Goal: Task Accomplishment & Management: Manage account settings

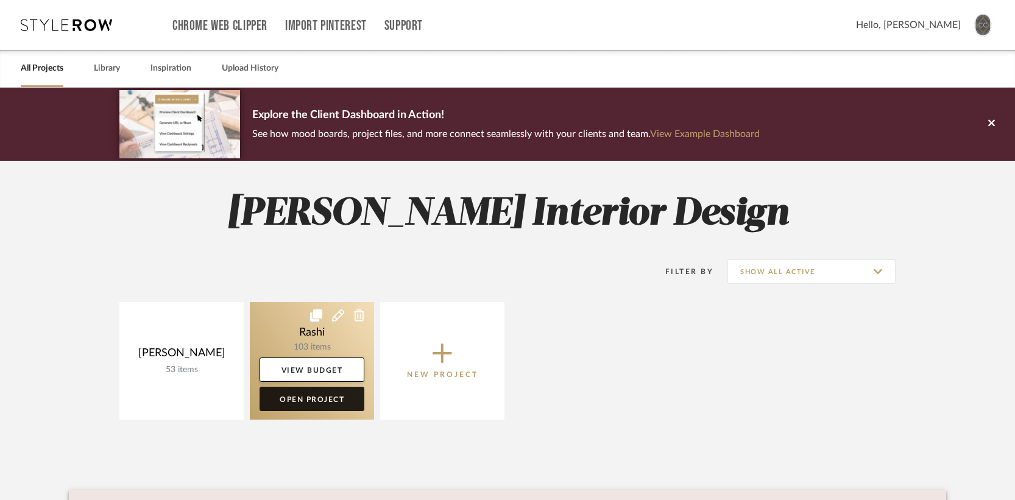
click at [315, 397] on link "Open Project" at bounding box center [312, 399] width 105 height 24
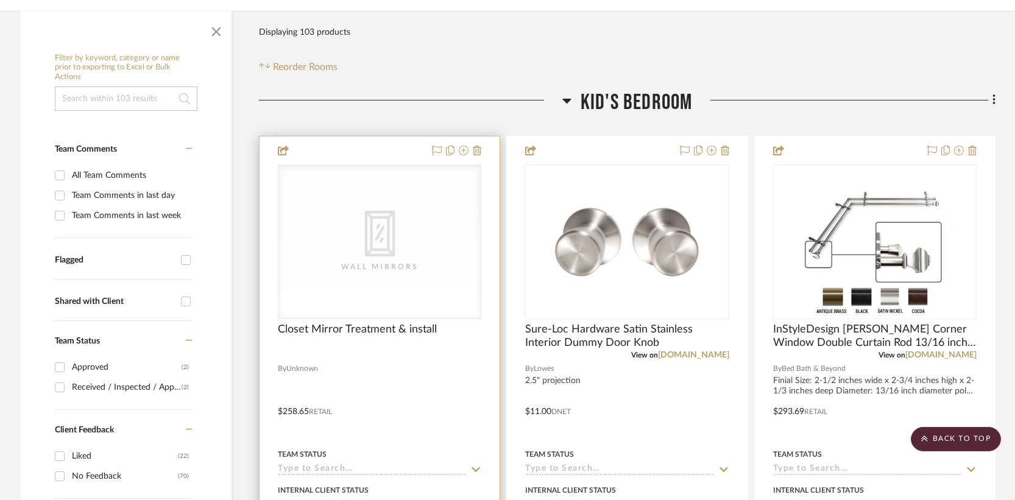
scroll to position [166, 0]
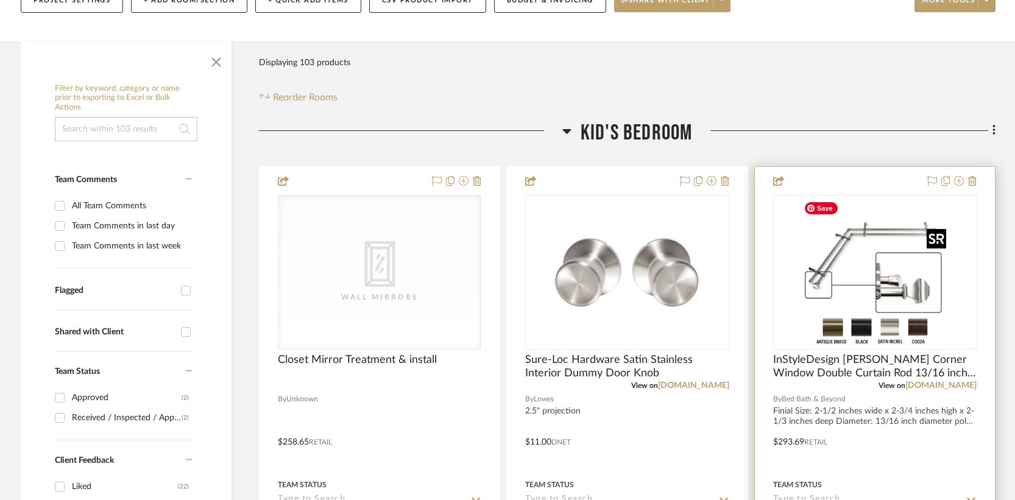
click at [861, 263] on img "0" at bounding box center [875, 272] width 152 height 152
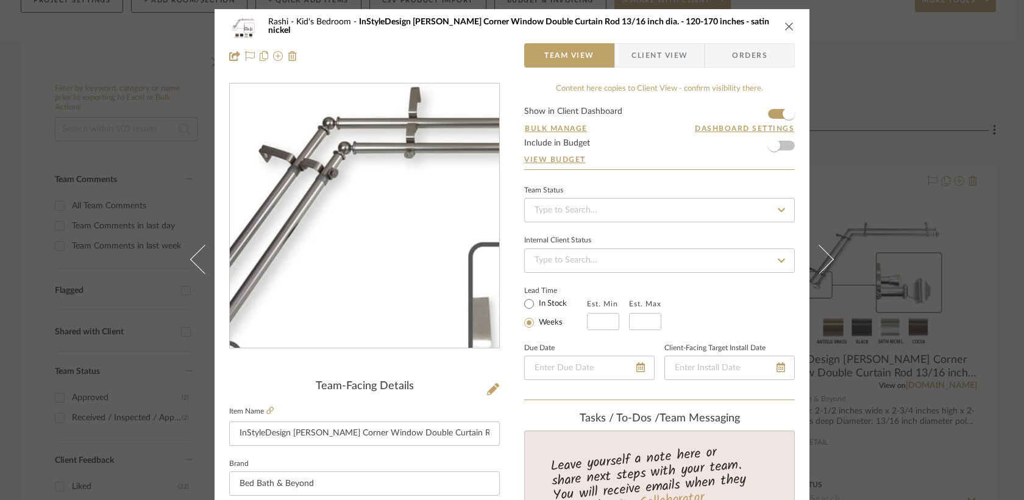
scroll to position [4, 0]
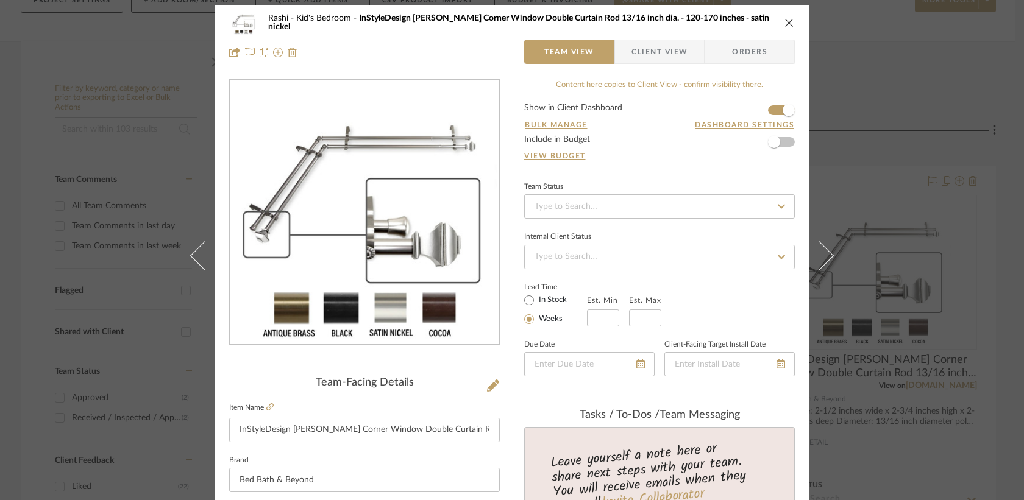
click at [787, 23] on icon "close" at bounding box center [789, 23] width 10 height 10
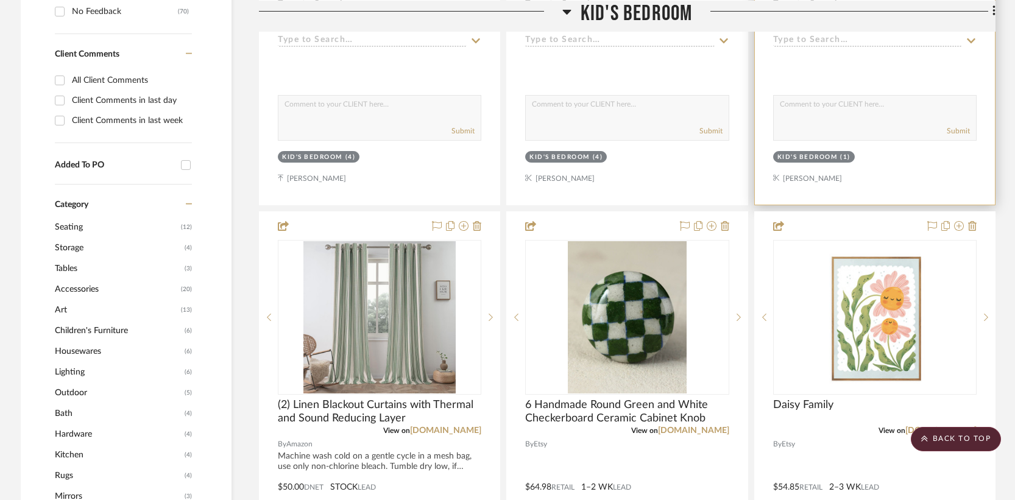
scroll to position [662, 0]
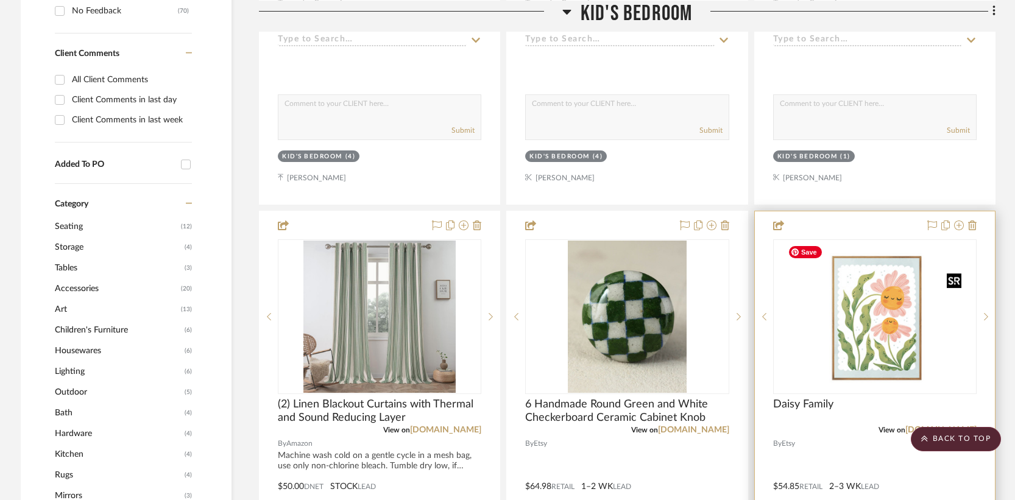
click at [872, 308] on img "0" at bounding box center [874, 317] width 183 height 152
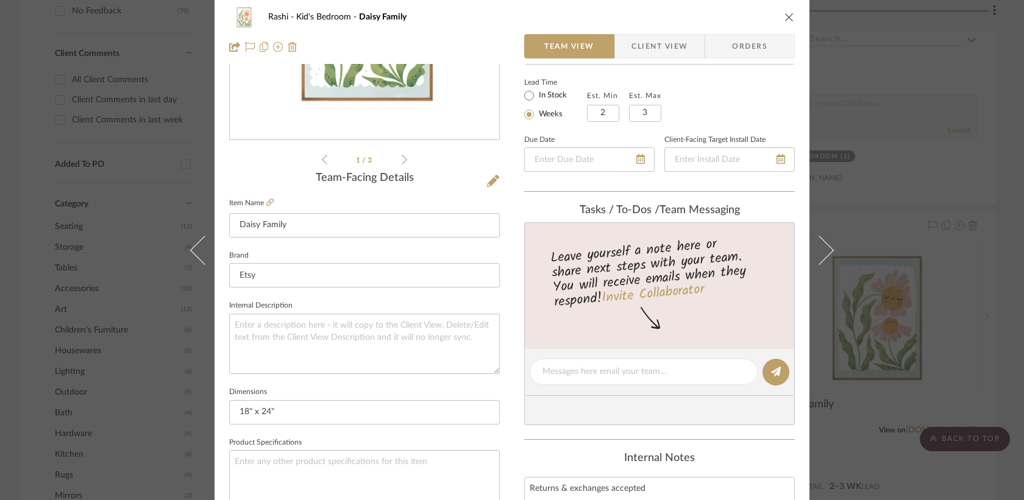
scroll to position [0, 0]
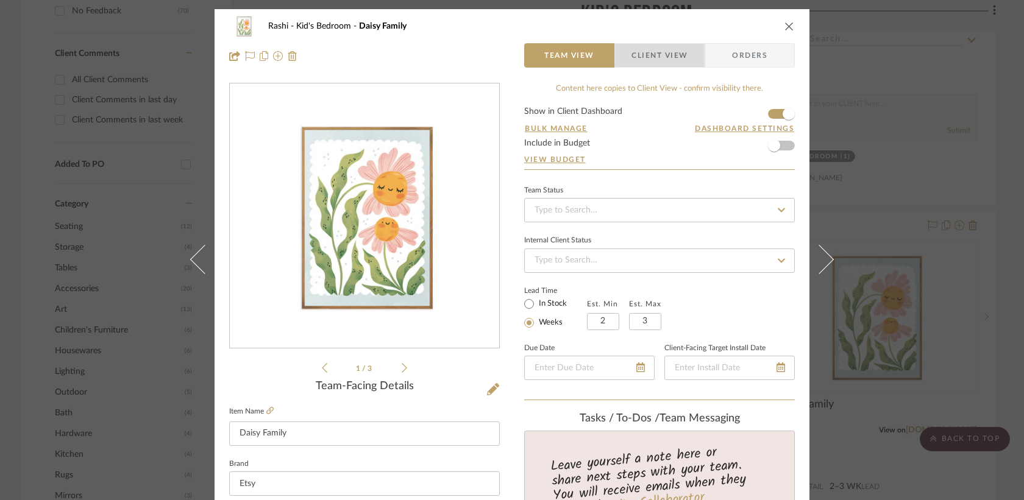
click at [647, 53] on span "Client View" at bounding box center [659, 55] width 56 height 24
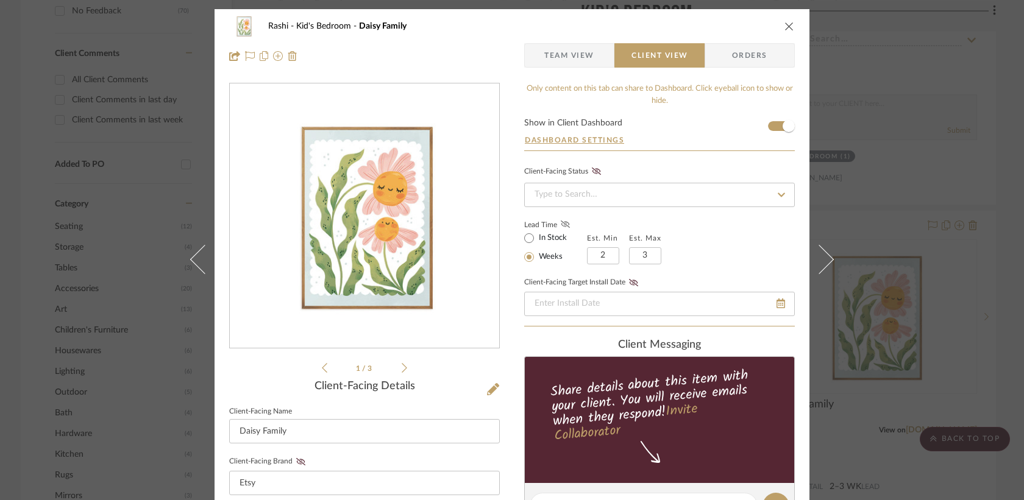
click at [561, 227] on icon at bounding box center [565, 224] width 9 height 7
click at [567, 52] on span "Team View" at bounding box center [569, 55] width 50 height 24
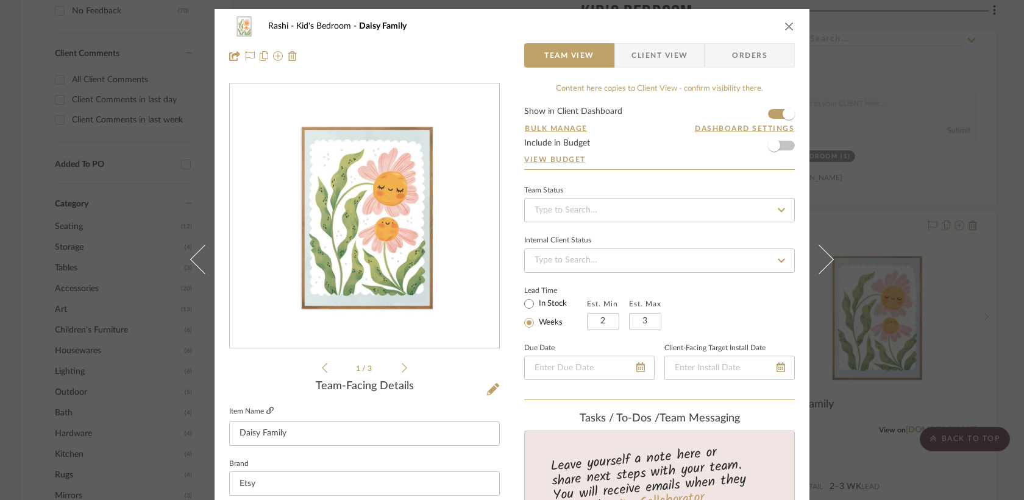
click at [268, 409] on icon at bounding box center [269, 410] width 7 height 7
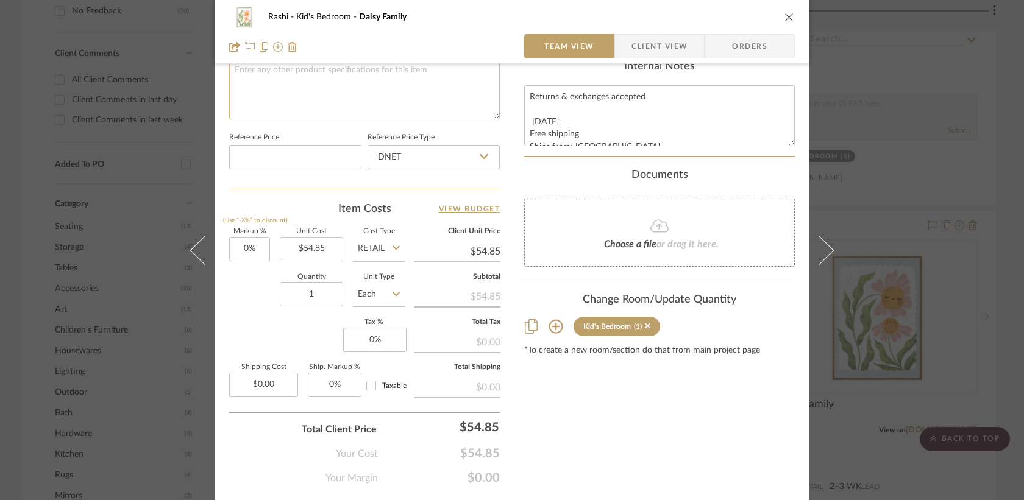
scroll to position [601, 0]
click at [326, 254] on input "54.85" at bounding box center [311, 248] width 63 height 24
type input "$62.00"
